Goal: Check status: Check status

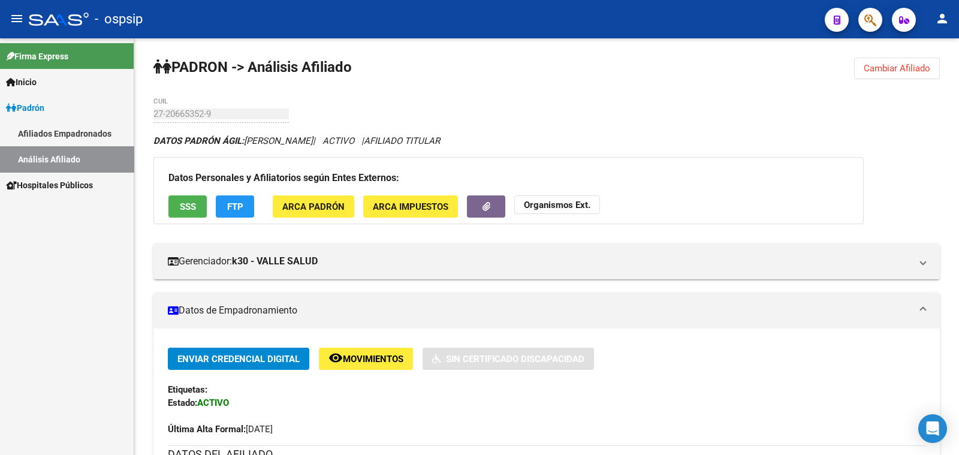
scroll to position [541, 0]
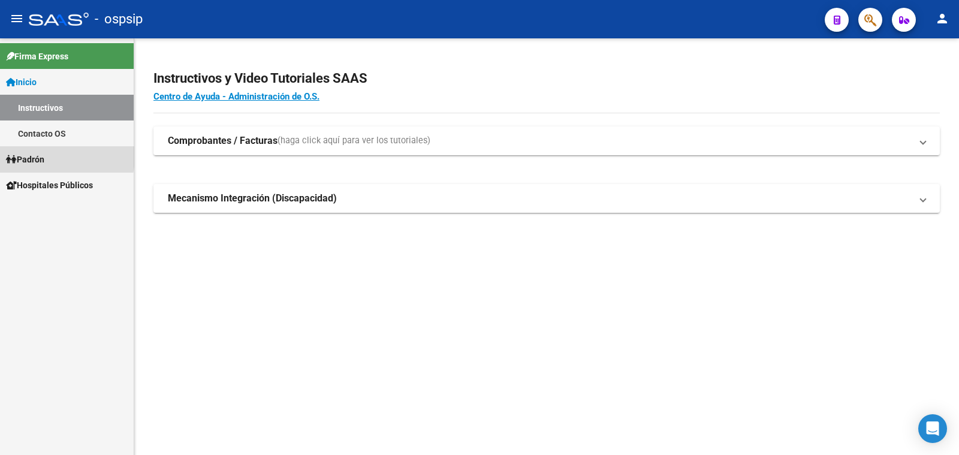
click at [27, 155] on span "Padrón" at bounding box center [25, 159] width 38 height 13
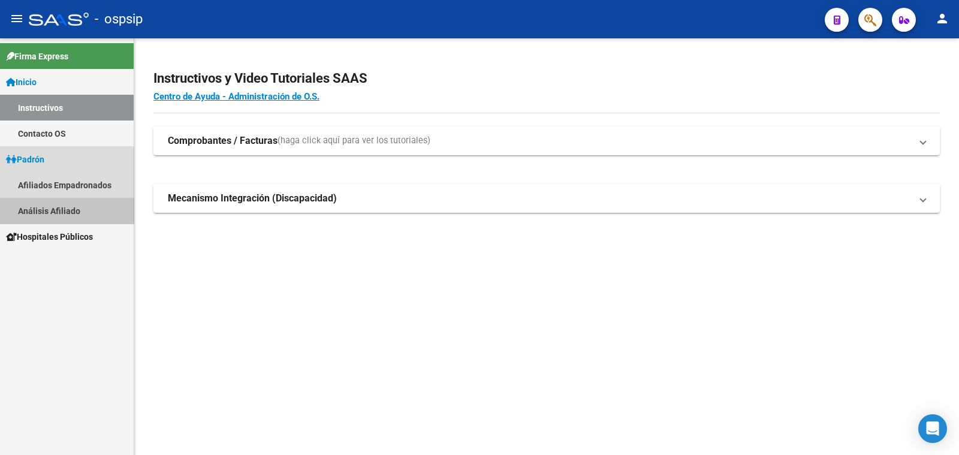
click at [58, 209] on link "Análisis Afiliado" at bounding box center [67, 211] width 134 height 26
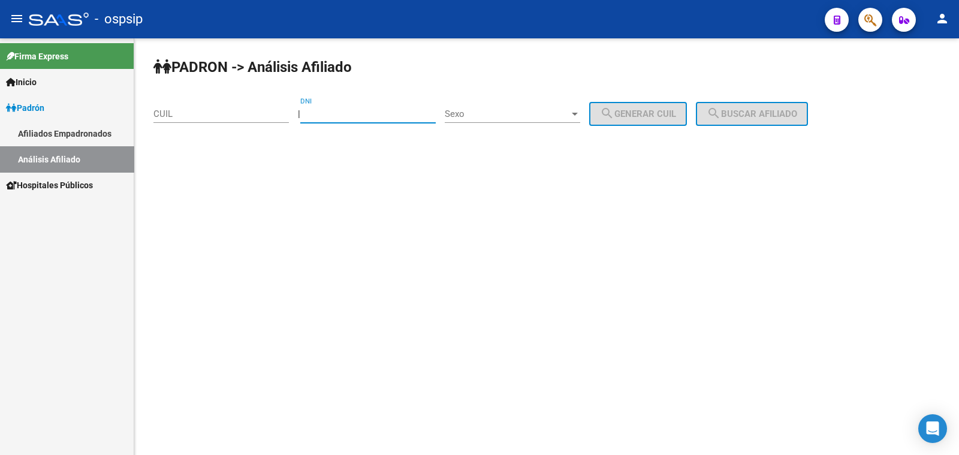
click at [334, 109] on input "DNI" at bounding box center [367, 113] width 135 height 11
type input "46473812"
click at [522, 110] on span "Sexo" at bounding box center [507, 113] width 125 height 11
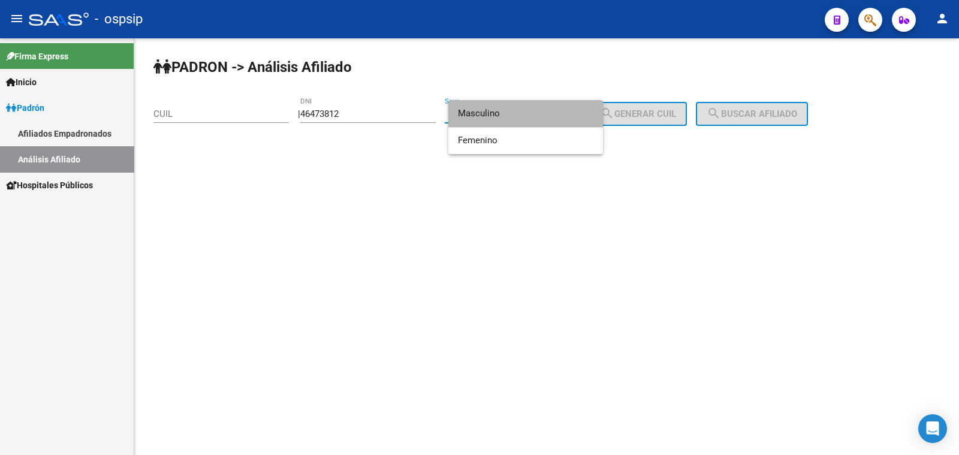
click at [522, 110] on span "Masculino" at bounding box center [525, 113] width 135 height 27
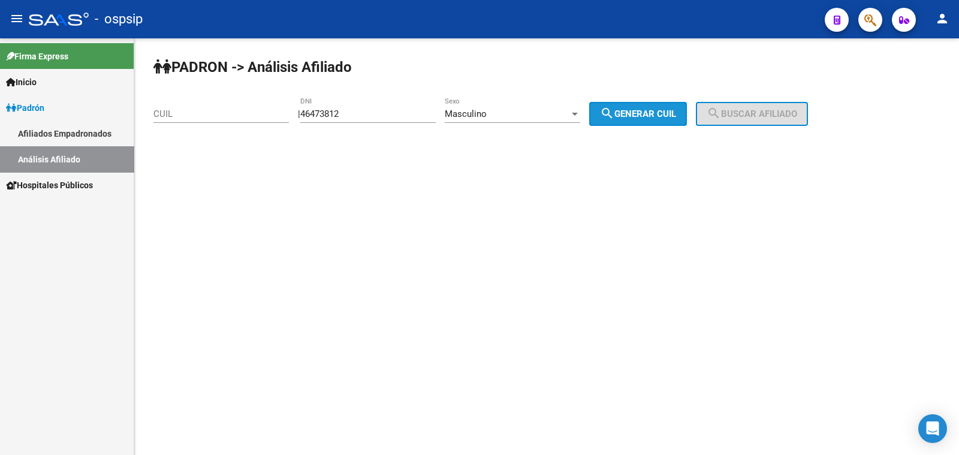
click at [665, 117] on span "search Generar CUIL" at bounding box center [638, 113] width 76 height 11
type input "20-46473812-7"
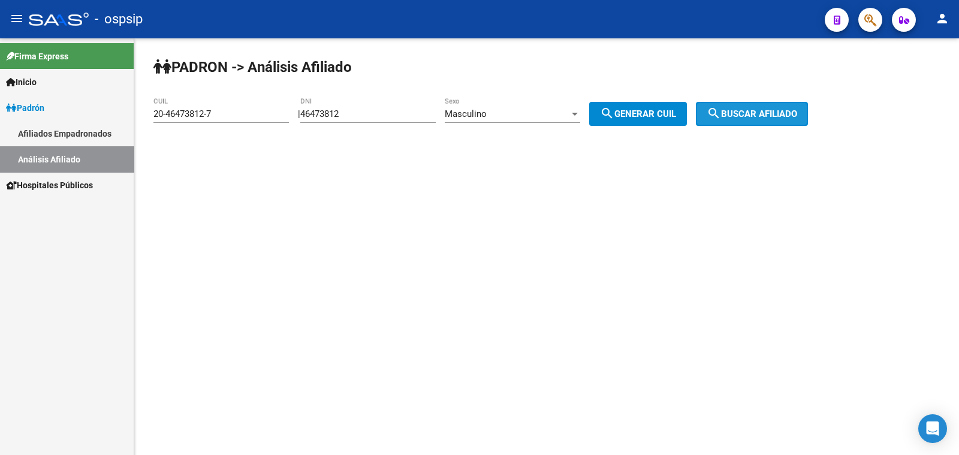
click at [721, 117] on mat-icon "search" at bounding box center [714, 113] width 14 height 14
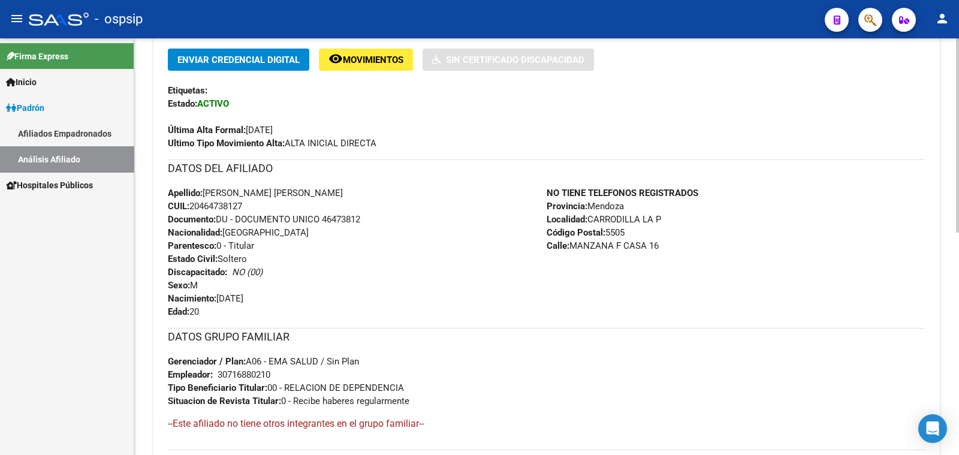
scroll to position [375, 0]
